Goal: Find specific page/section: Find specific page/section

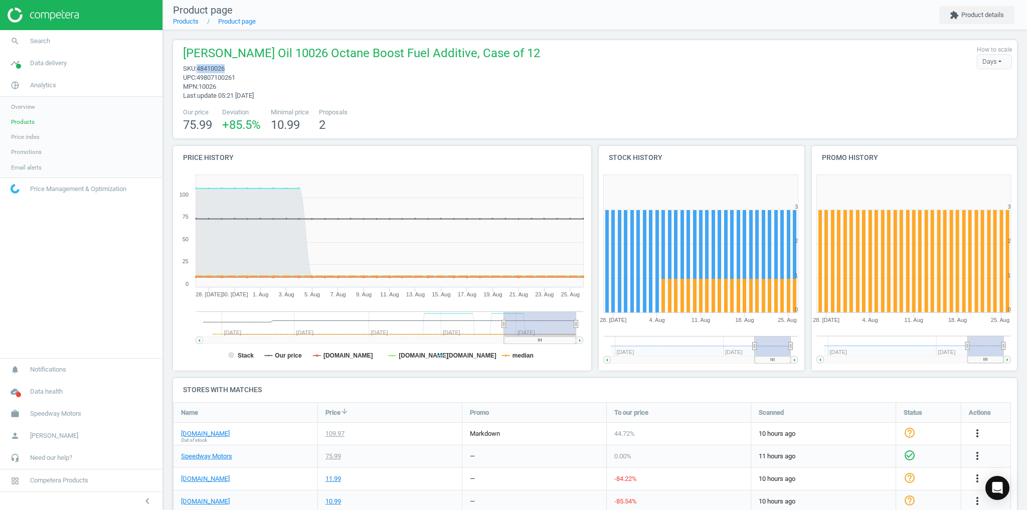
click at [15, 126] on link "Products" at bounding box center [81, 121] width 162 height 15
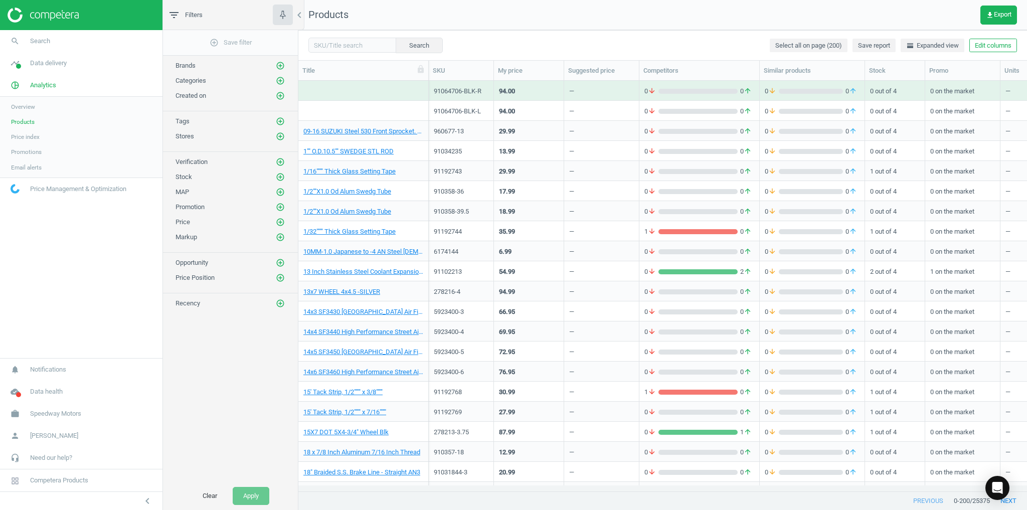
click at [329, 57] on div "Search Select all on page (200) Save report horizontal_split Expanded view Edit…" at bounding box center [662, 45] width 728 height 30
click at [331, 46] on input "text" at bounding box center [352, 45] width 88 height 15
paste input "4104187"
type input "4104187"
click at [414, 42] on button "Search" at bounding box center [418, 45] width 47 height 15
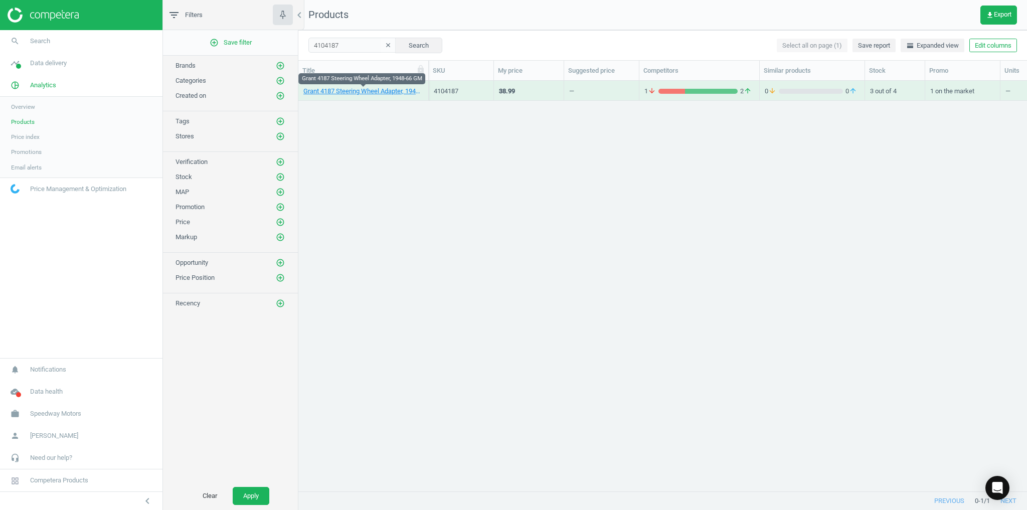
click at [328, 85] on div "Grant 4187 Steering Wheel Adapter, 1948-66 GM" at bounding box center [363, 91] width 120 height 18
click at [328, 89] on link "Grant 4187 Steering Wheel Adapter, 1948-66 GM" at bounding box center [363, 91] width 120 height 9
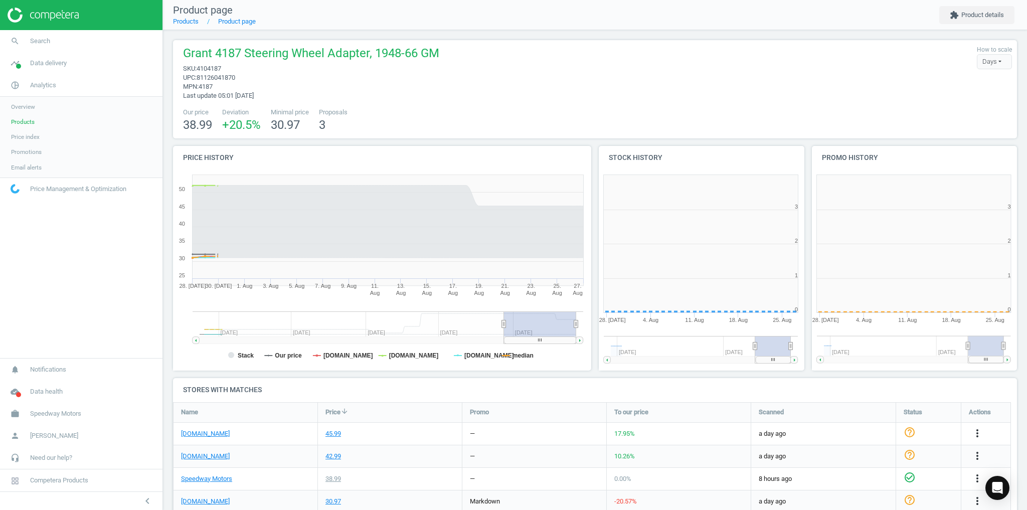
scroll to position [213, 217]
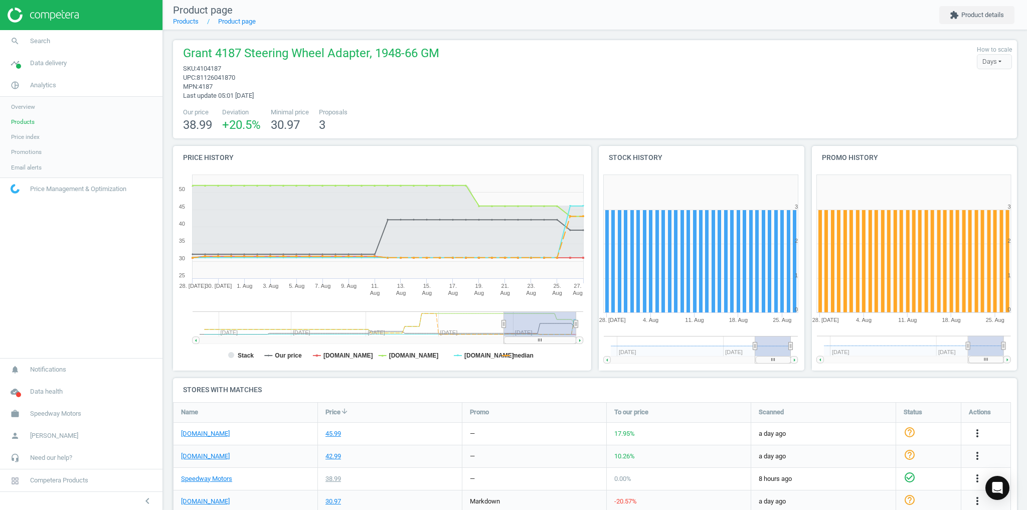
drag, startPoint x: 577, startPoint y: 325, endPoint x: 592, endPoint y: 325, distance: 14.5
click at [592, 325] on div "Price history Created with Highstock 6.2.0 Stack Our price [DOMAIN_NAME] [DOMAI…" at bounding box center [594, 262] width 851 height 232
